Goal: Information Seeking & Learning: Understand process/instructions

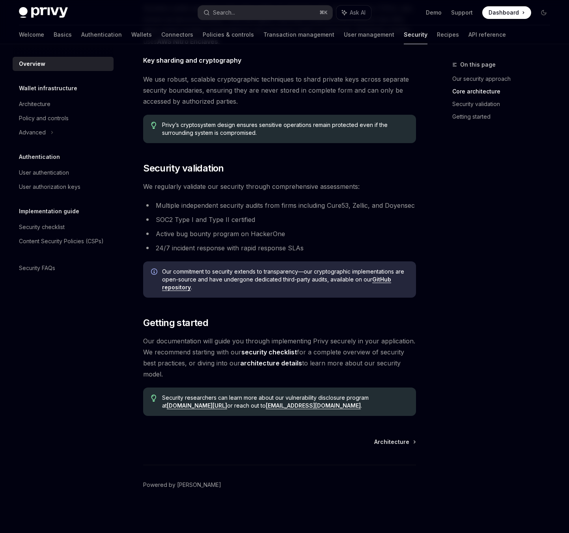
scroll to position [382, 0]
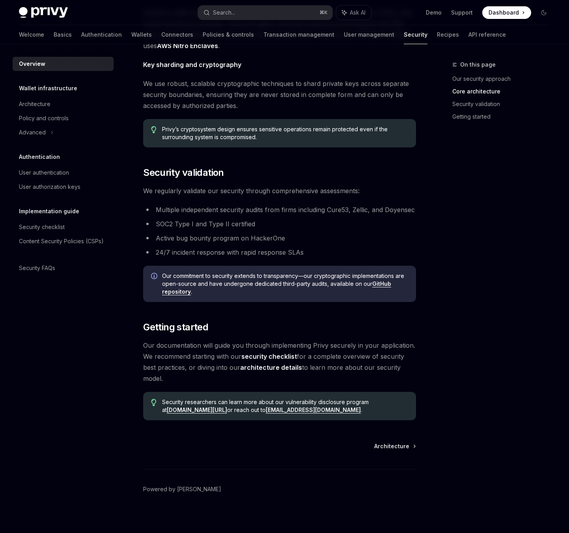
click at [501, 252] on div "On this page Our security approach Core architecture Security validation Gettin…" at bounding box center [497, 296] width 120 height 473
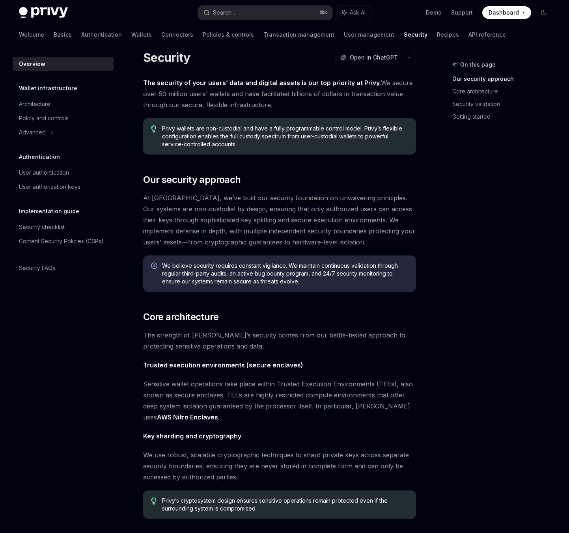
scroll to position [11, 0]
drag, startPoint x: 188, startPoint y: 384, endPoint x: 240, endPoint y: 384, distance: 52.1
click at [238, 384] on span "Sensitive wallet operations take place within Trusted Execution Environments (T…" at bounding box center [279, 400] width 273 height 44
click at [240, 384] on span "Sensitive wallet operations take place within Trusted Execution Environments (T…" at bounding box center [279, 400] width 273 height 44
drag, startPoint x: 213, startPoint y: 384, endPoint x: 284, endPoint y: 384, distance: 71.4
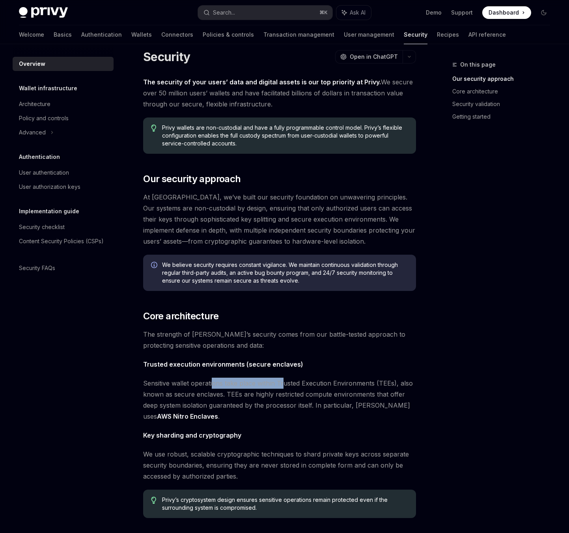
click at [284, 384] on span "Sensitive wallet operations take place within Trusted Execution Environments (T…" at bounding box center [279, 400] width 273 height 44
click at [320, 384] on span "Sensitive wallet operations take place within Trusted Execution Environments (T…" at bounding box center [279, 400] width 273 height 44
click at [181, 393] on span "Sensitive wallet operations take place within Trusted Execution Environments (T…" at bounding box center [279, 400] width 273 height 44
drag, startPoint x: 164, startPoint y: 393, endPoint x: 239, endPoint y: 395, distance: 75.0
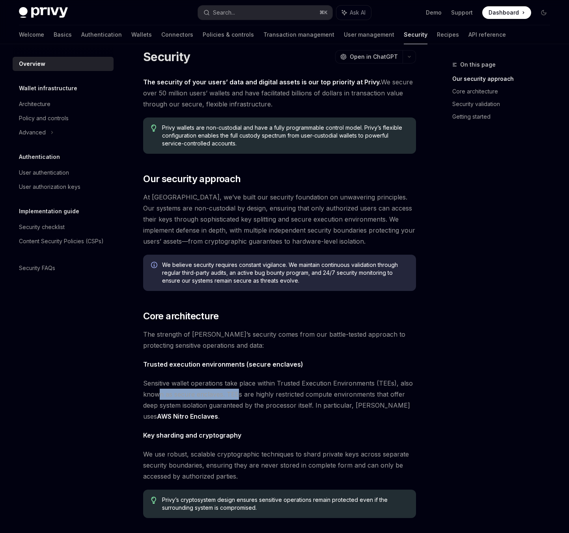
click at [239, 395] on span "Sensitive wallet operations take place within Trusted Execution Environments (T…" at bounding box center [279, 400] width 273 height 44
click at [213, 395] on span "Sensitive wallet operations take place within Trusted Execution Environments (T…" at bounding box center [279, 400] width 273 height 44
click at [233, 395] on span "Sensitive wallet operations take place within Trusted Execution Environments (T…" at bounding box center [279, 400] width 273 height 44
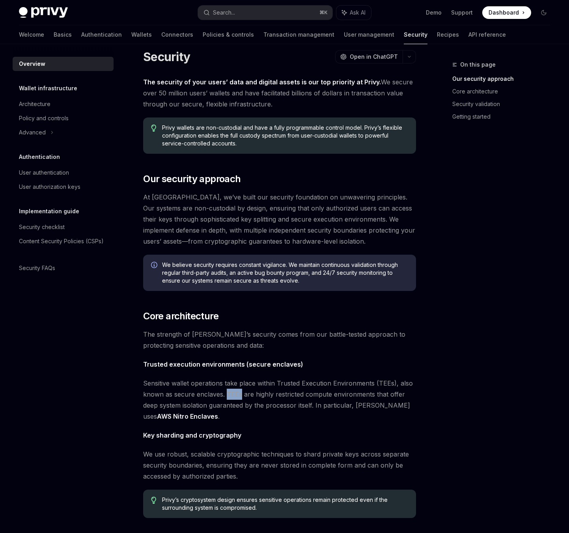
click at [233, 395] on span "Sensitive wallet operations take place within Trusted Execution Environments (T…" at bounding box center [279, 400] width 273 height 44
click at [263, 395] on span "Sensitive wallet operations take place within Trusted Execution Environments (T…" at bounding box center [279, 400] width 273 height 44
click at [287, 396] on span "Sensitive wallet operations take place within Trusted Execution Environments (T…" at bounding box center [279, 400] width 273 height 44
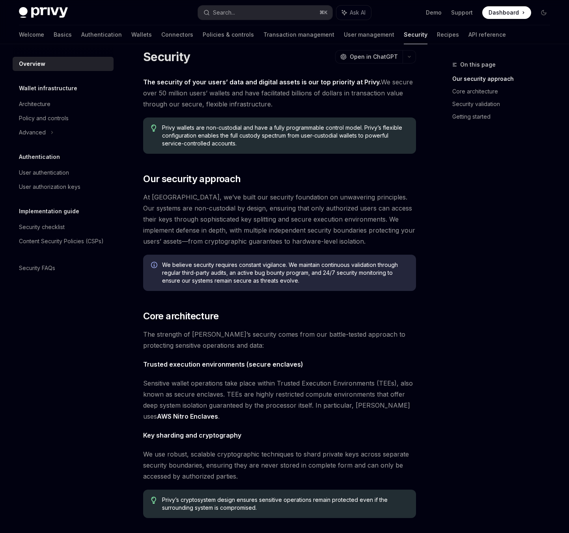
click at [309, 396] on span "Sensitive wallet operations take place within Trusted Execution Environments (T…" at bounding box center [279, 400] width 273 height 44
click at [239, 422] on div "The security of your users’ data and digital assets is our top priority at Priv…" at bounding box center [279, 434] width 273 height 715
click at [244, 406] on span "Sensitive wallet operations take place within Trusted Execution Environments (T…" at bounding box center [279, 400] width 273 height 44
click at [250, 407] on span "Sensitive wallet operations take place within Trusted Execution Environments (T…" at bounding box center [279, 400] width 273 height 44
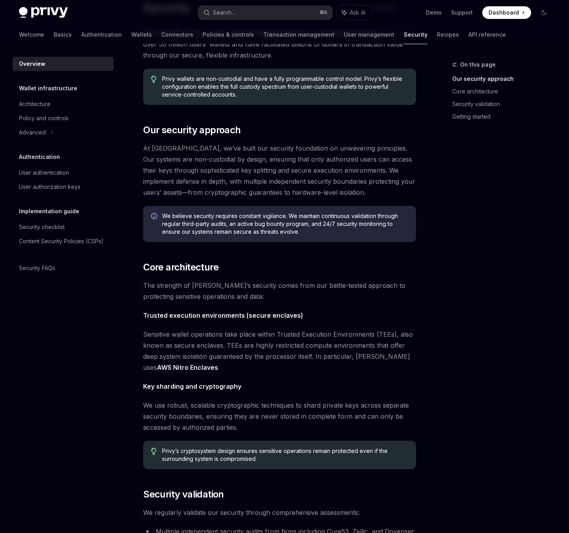
scroll to position [60, 0]
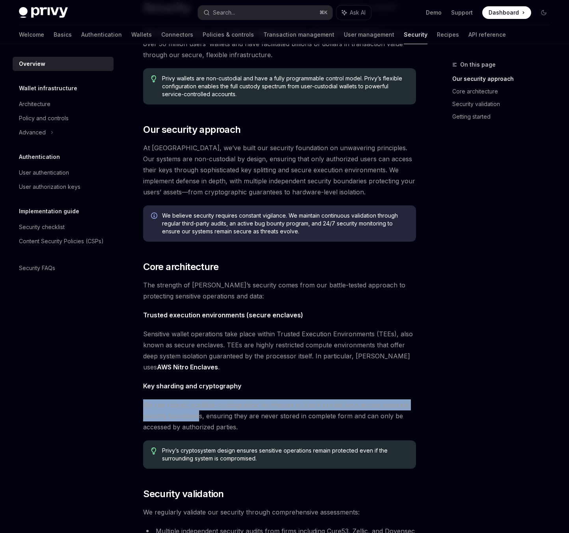
drag, startPoint x: 143, startPoint y: 405, endPoint x: 200, endPoint y: 415, distance: 58.0
click at [200, 415] on span "We use robust, scalable cryptographic techniques to shard private keys across s…" at bounding box center [279, 416] width 273 height 33
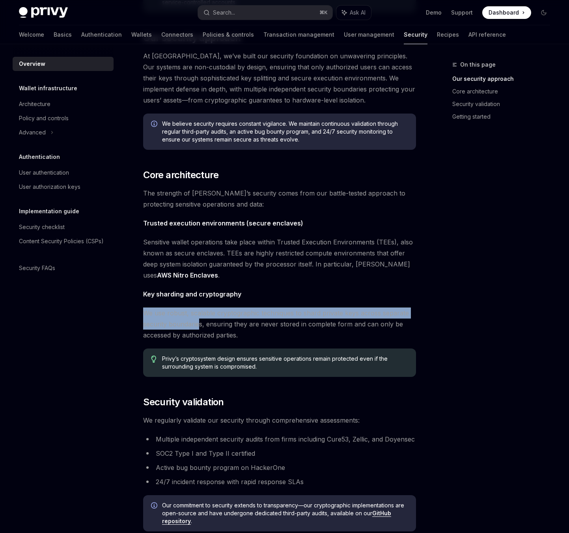
scroll to position [155, 0]
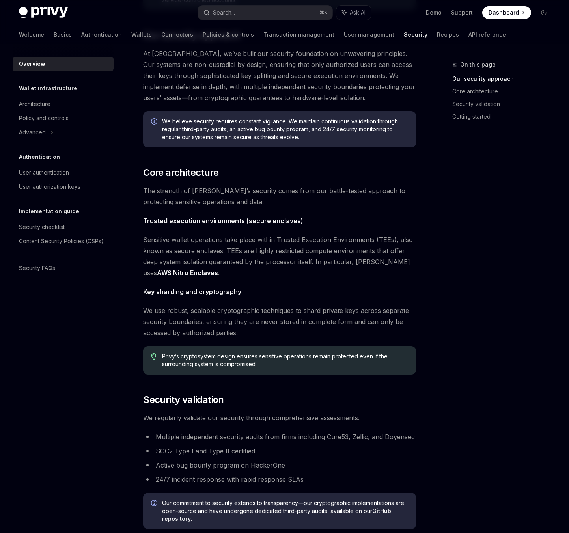
click at [240, 363] on span "Privy’s cryptosystem design ensures sensitive operations remain protected even …" at bounding box center [285, 361] width 246 height 16
click at [258, 363] on span "Privy’s cryptosystem design ensures sensitive operations remain protected even …" at bounding box center [285, 361] width 246 height 16
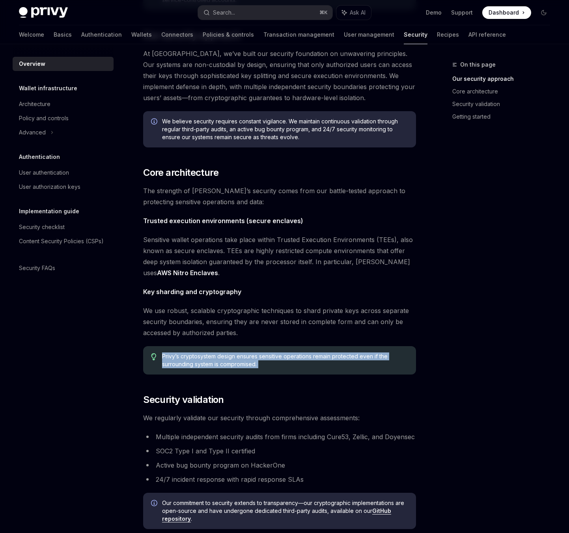
click at [258, 363] on span "Privy’s cryptosystem design ensures sensitive operations remain protected even …" at bounding box center [285, 361] width 246 height 16
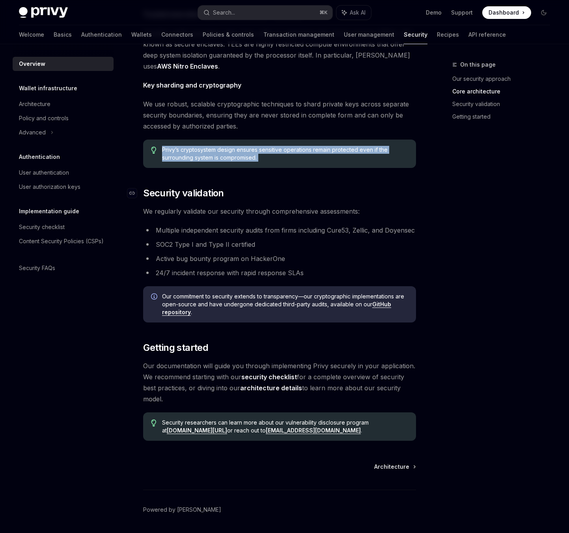
scroll to position [368, 0]
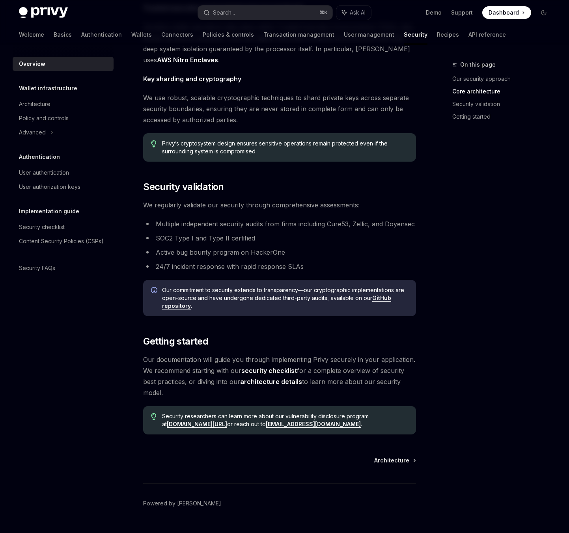
click at [375, 461] on div "Architecture" at bounding box center [279, 461] width 273 height 8
click at [379, 461] on span "Architecture" at bounding box center [391, 461] width 35 height 8
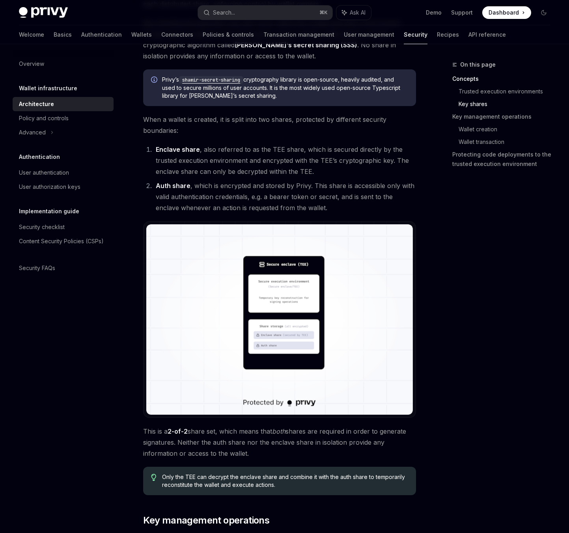
scroll to position [489, 0]
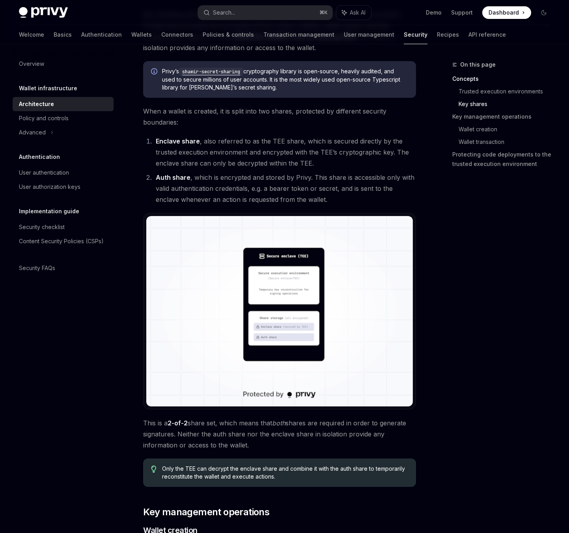
click at [291, 317] on img at bounding box center [279, 311] width 267 height 190
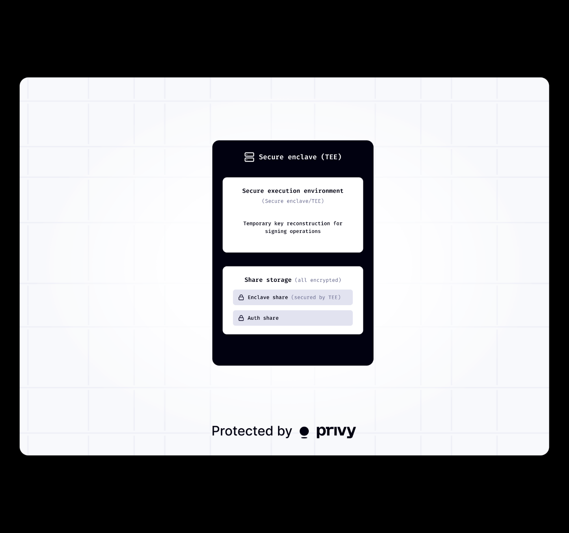
click at [250, 469] on div at bounding box center [284, 266] width 569 height 533
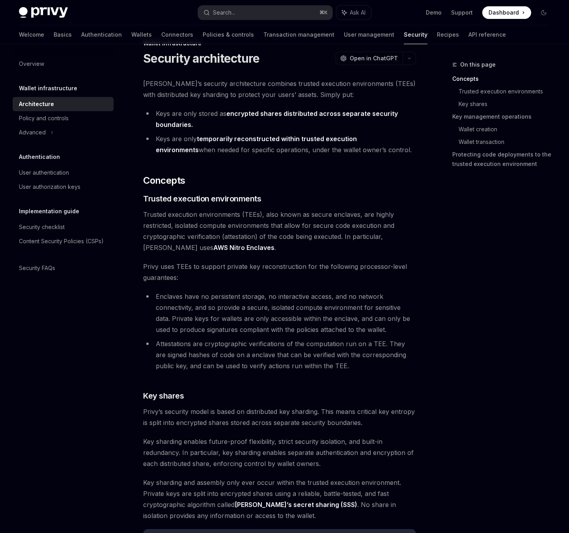
scroll to position [0, 0]
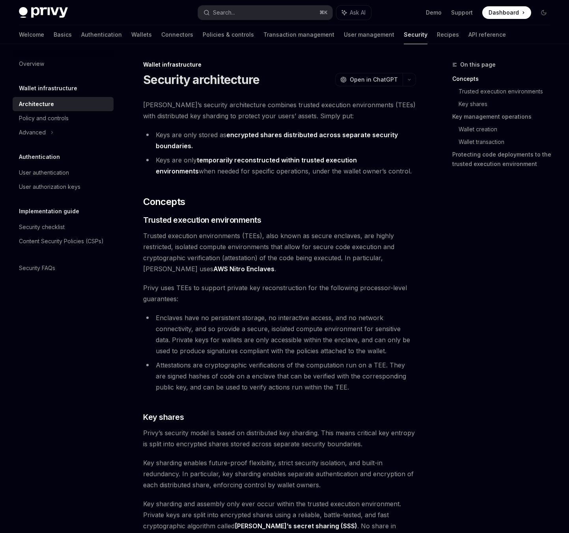
type textarea "*"
